Goal: Transaction & Acquisition: Download file/media

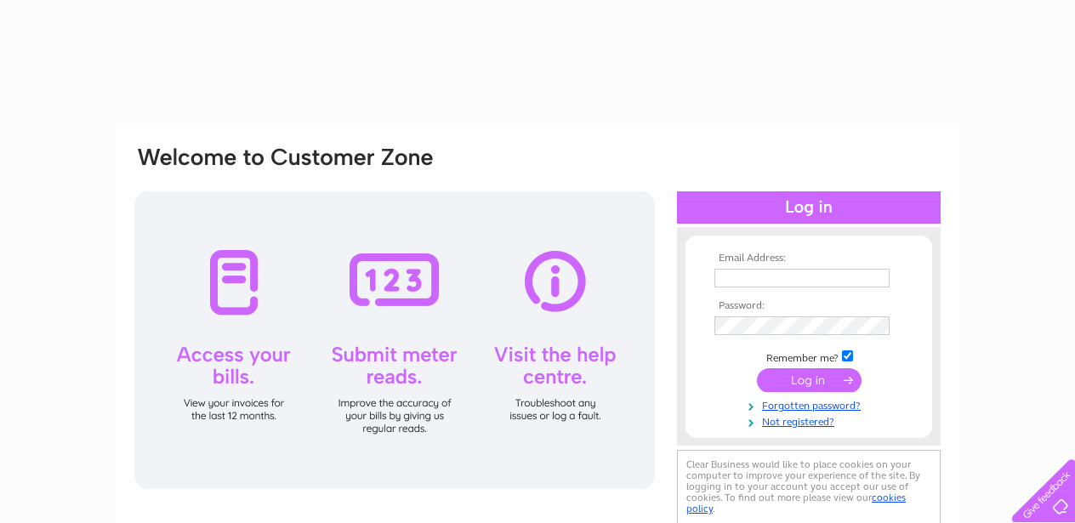
drag, startPoint x: 0, startPoint y: 0, endPoint x: 726, endPoint y: 276, distance: 776.8
click at [726, 278] on input "text" at bounding box center [801, 278] width 175 height 19
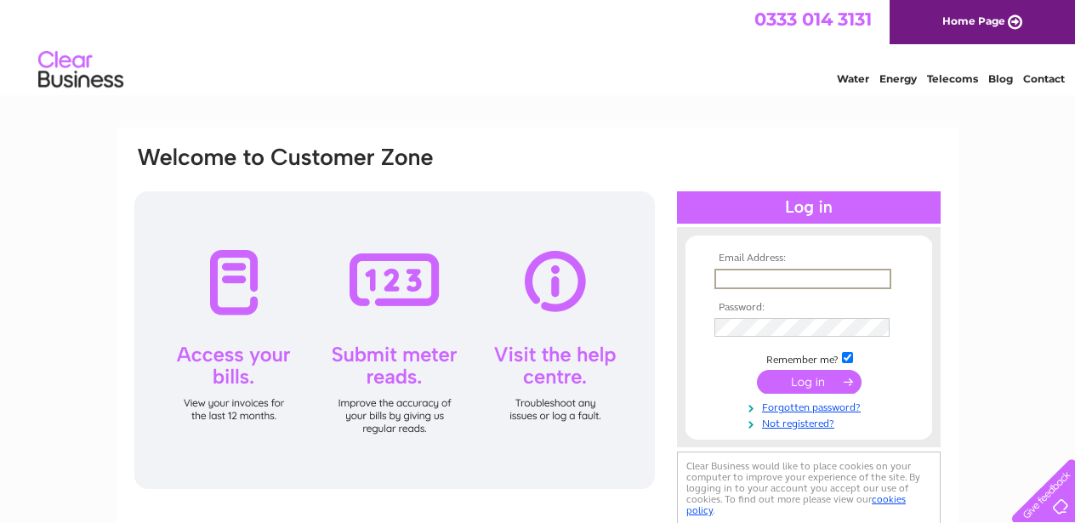
type input "andrew@tetra-acoustics.com"
click at [814, 384] on input "submit" at bounding box center [809, 380] width 105 height 24
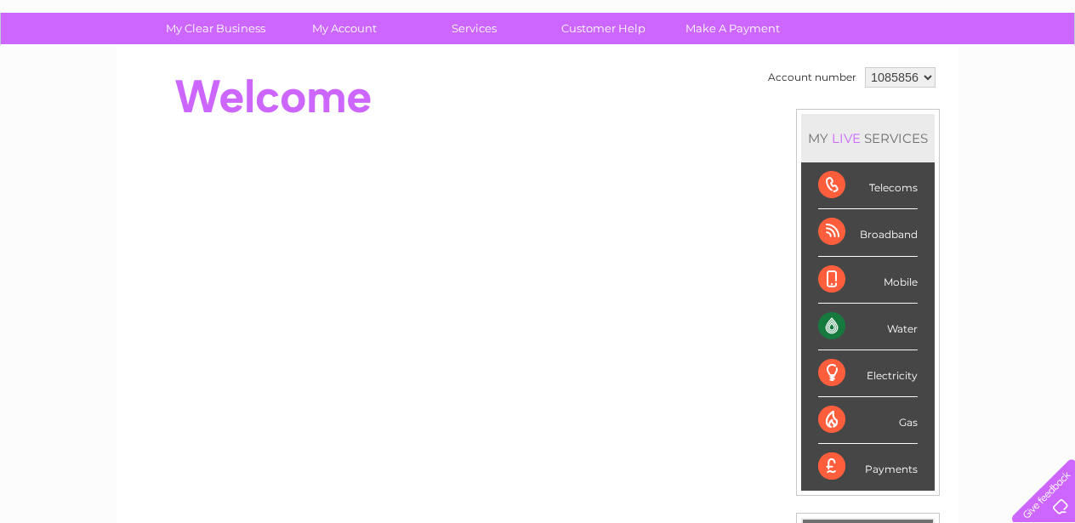
scroll to position [85, 0]
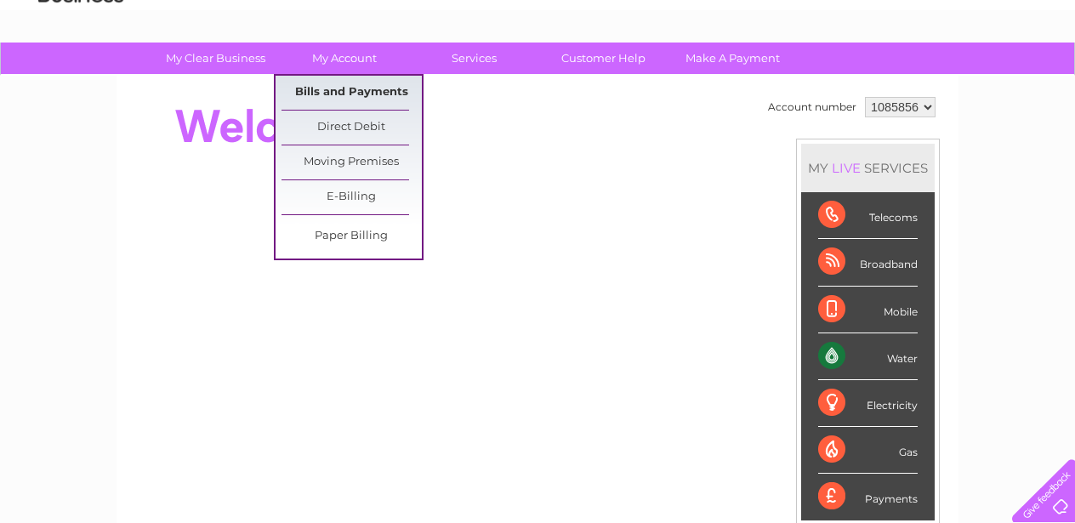
click at [339, 94] on link "Bills and Payments" at bounding box center [351, 93] width 140 height 34
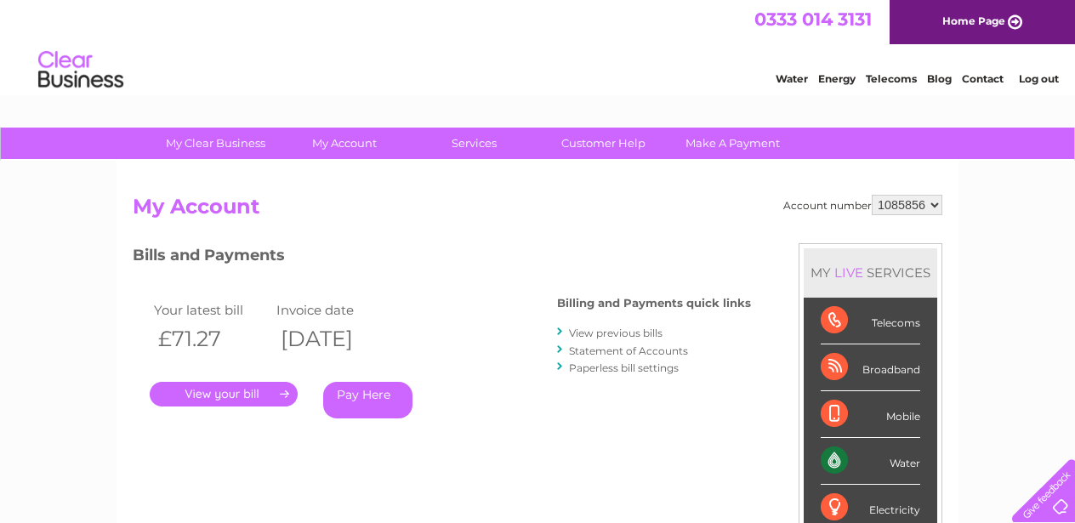
click at [593, 333] on link "View previous bills" at bounding box center [616, 332] width 94 height 13
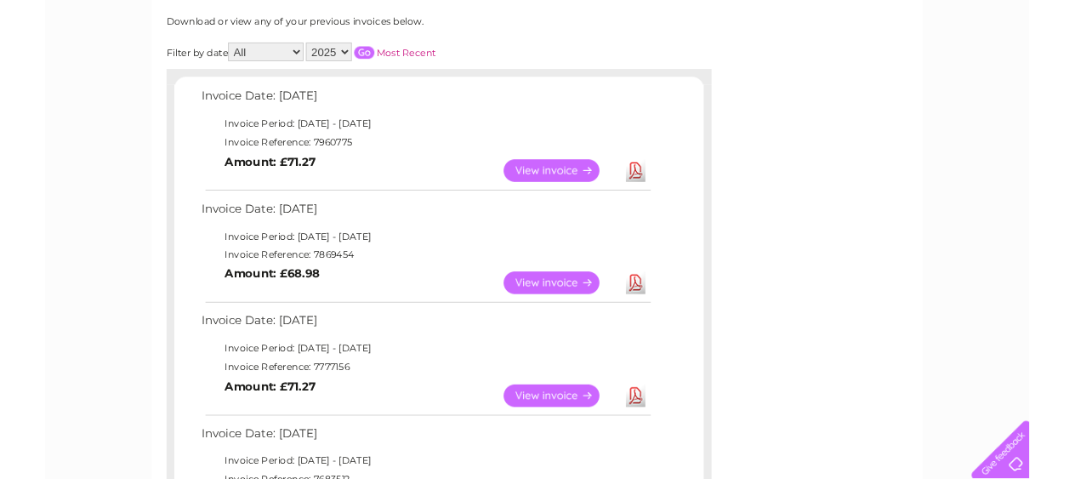
scroll to position [255, 0]
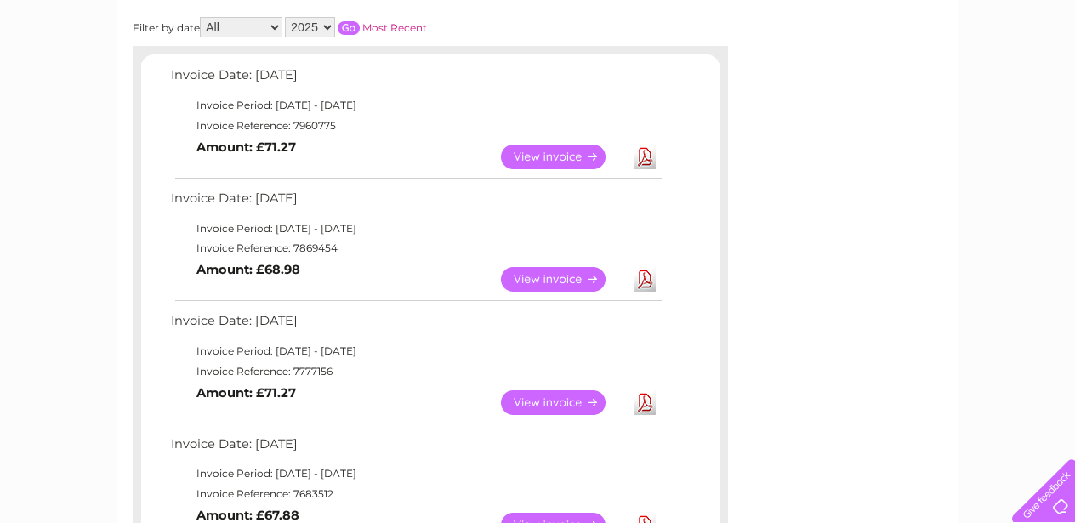
click at [649, 278] on link "Download" at bounding box center [644, 279] width 21 height 25
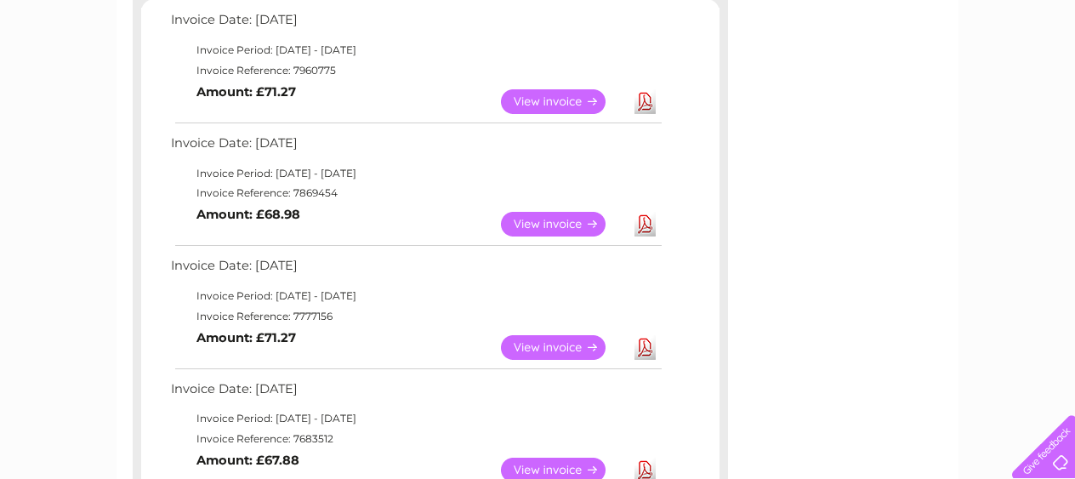
scroll to position [340, 0]
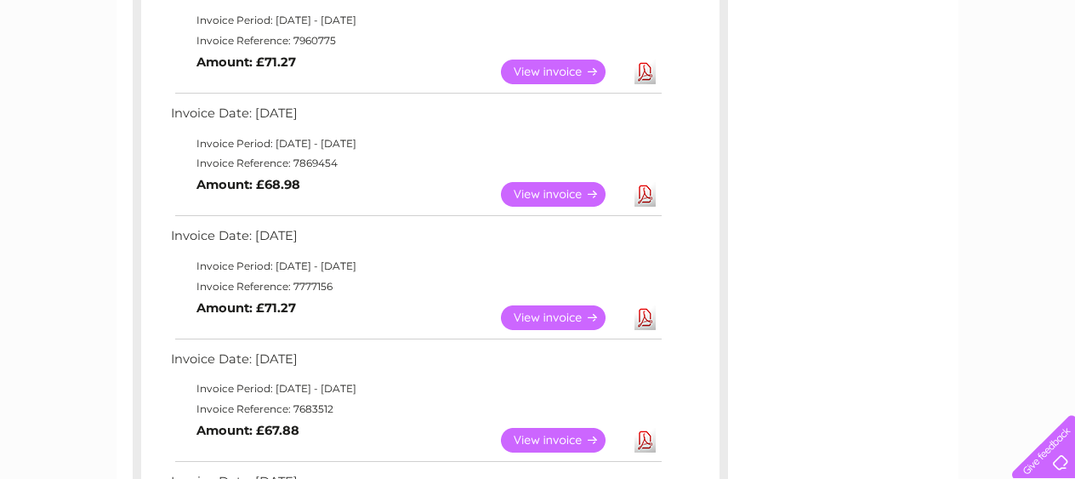
click at [643, 317] on link "Download" at bounding box center [644, 317] width 21 height 25
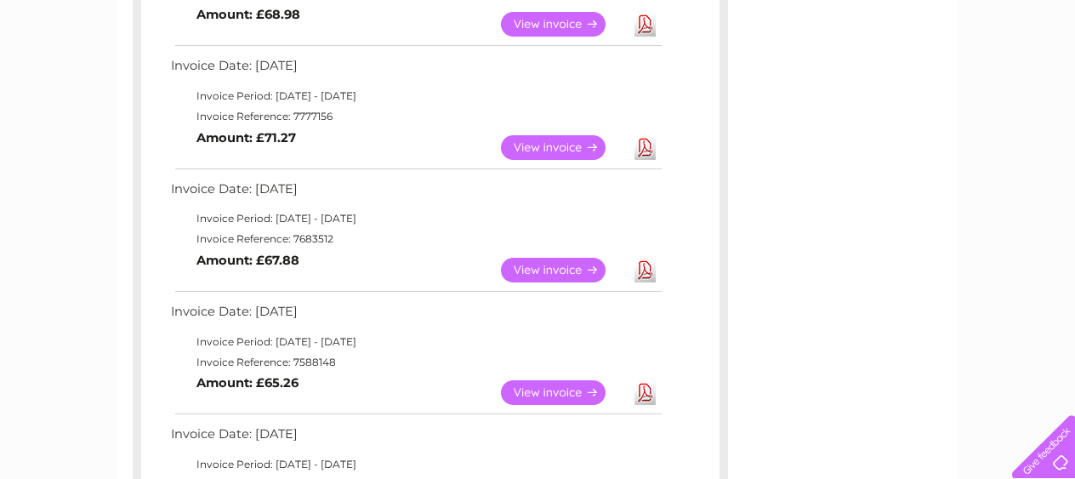
scroll to position [425, 0]
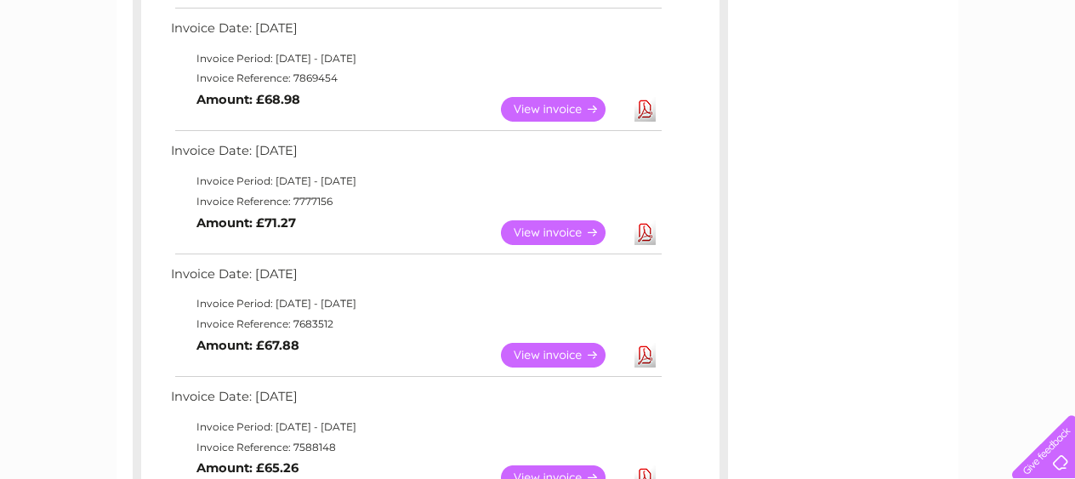
click at [646, 354] on link "Download" at bounding box center [644, 355] width 21 height 25
